Goal: Task Accomplishment & Management: Use online tool/utility

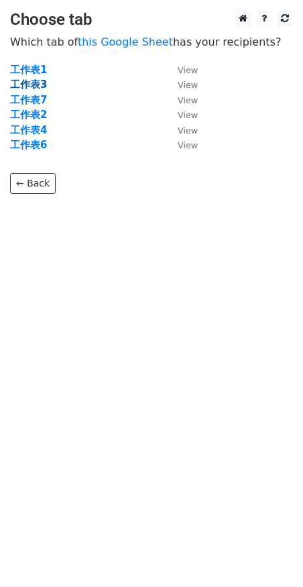
click at [36, 84] on strong "工作表3" at bounding box center [28, 85] width 37 height 12
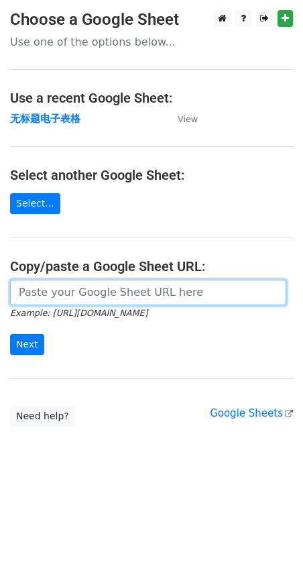
paste input "https://docs.google.com/spreadsheets/d/1KACQfvOf6fVwaImkdH_eebPatGjcrHoDjIb4Gcl…"
type input "https://docs.google.com/spreadsheets/d/1KACQfvOf6fVwaImkdH_eebPatGjcrHoDjIb4Gcl…"
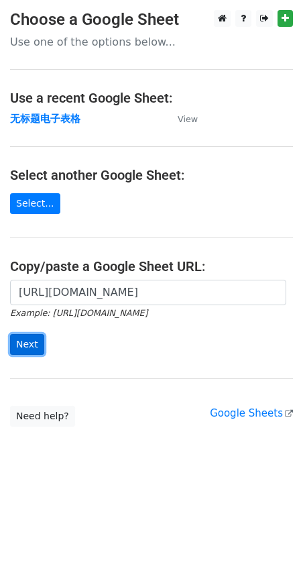
click at [26, 345] on input "Next" at bounding box center [27, 344] width 34 height 21
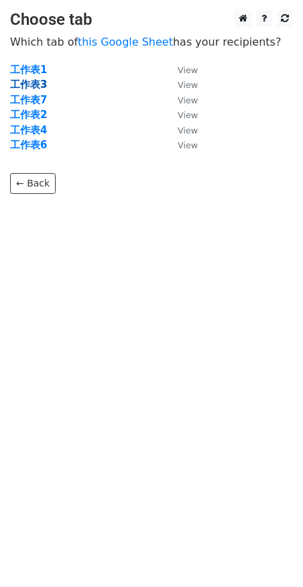
click at [34, 84] on strong "工作表3" at bounding box center [28, 85] width 37 height 12
